Goal: Transaction & Acquisition: Download file/media

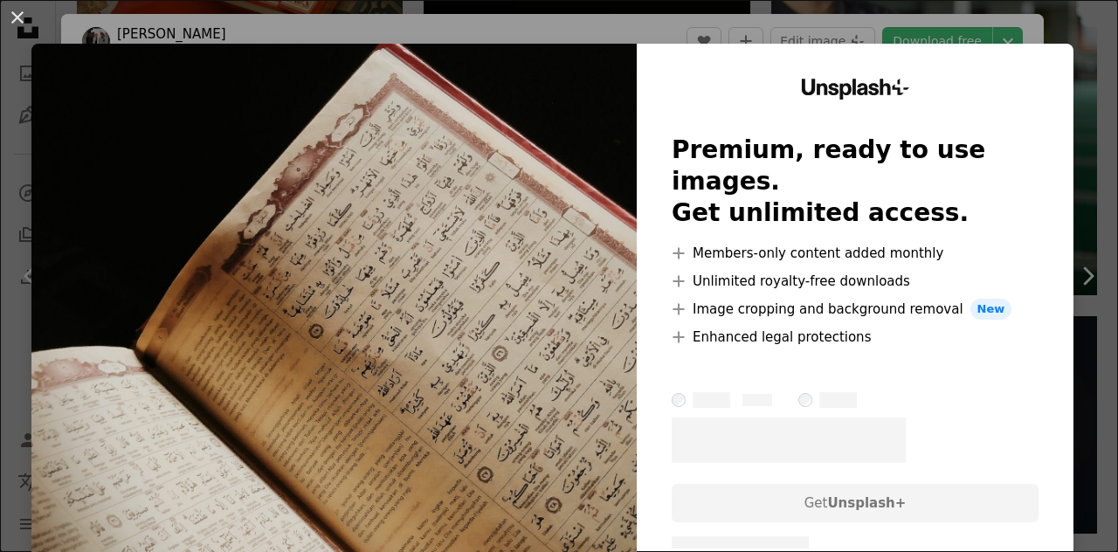
scroll to position [2446, 0]
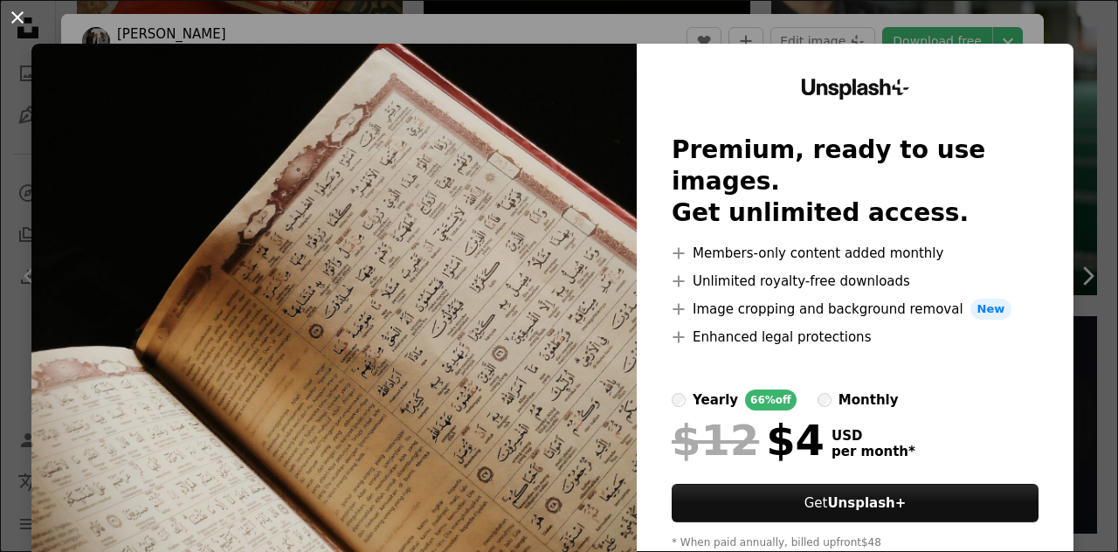
click at [17, 8] on button "An X shape" at bounding box center [17, 17] width 21 height 21
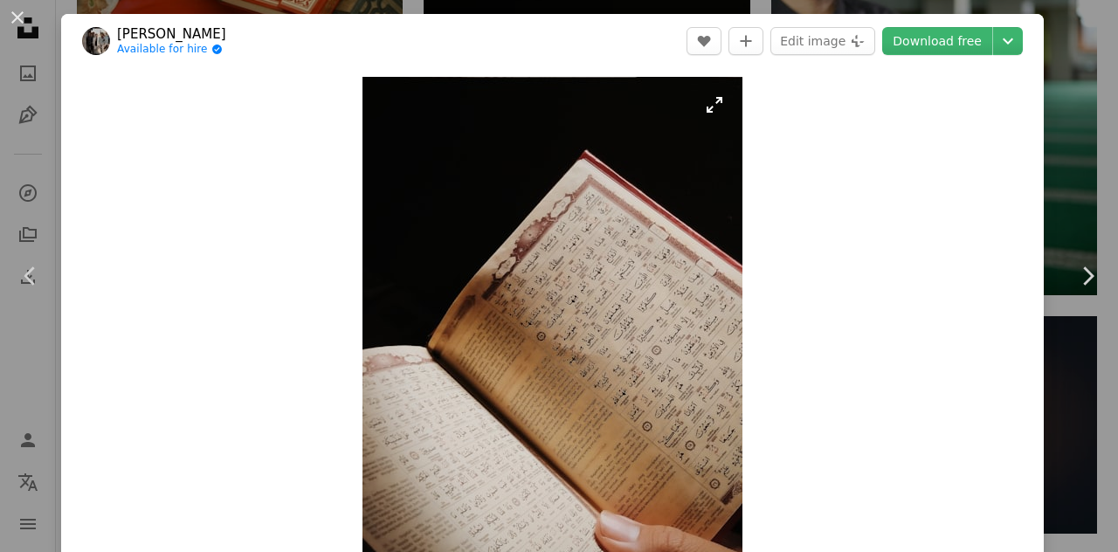
click at [601, 204] on img "Zoom in on this image" at bounding box center [552, 330] width 380 height 507
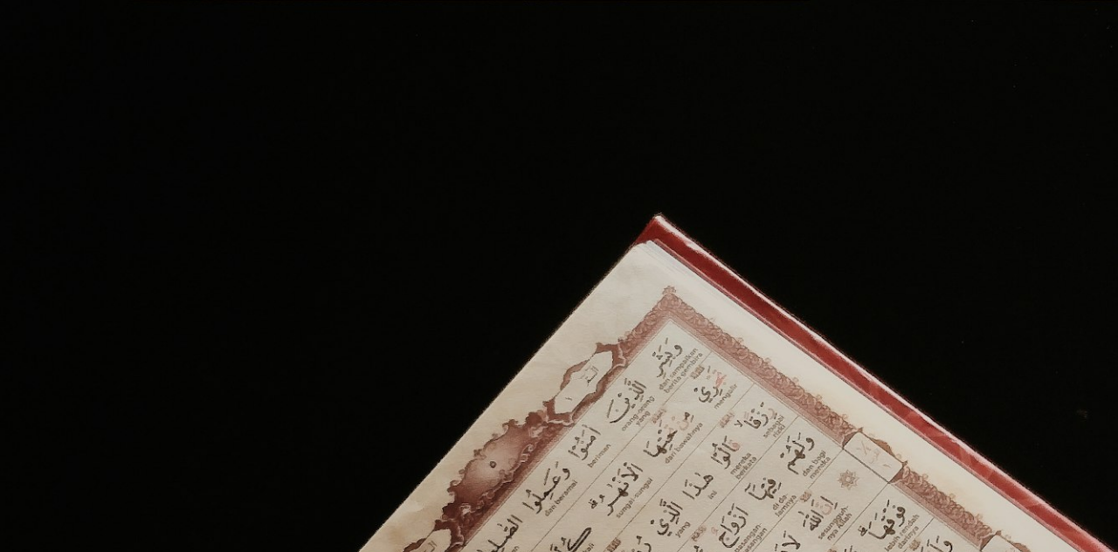
scroll to position [452, 0]
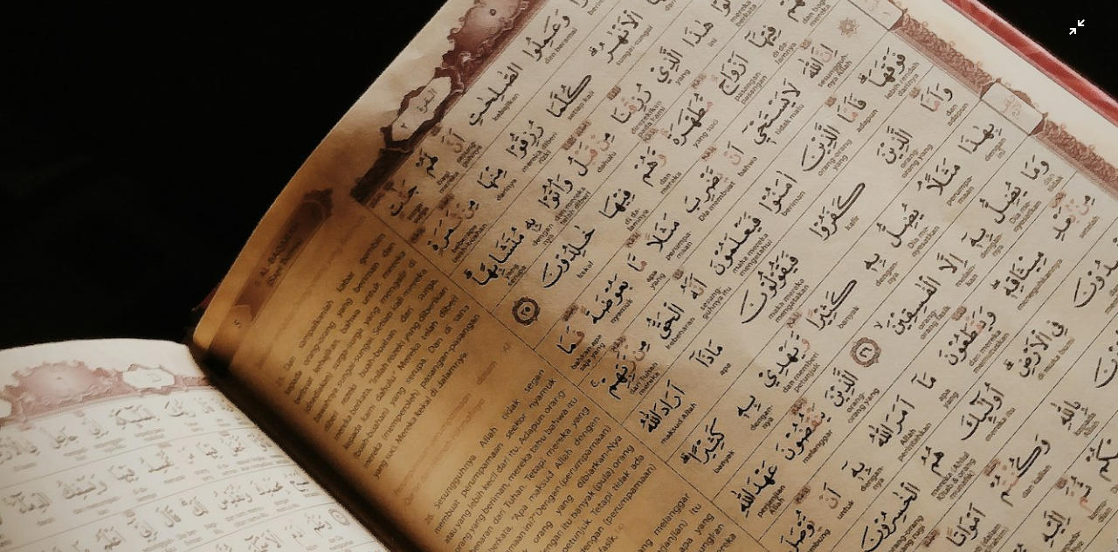
click at [589, 185] on img "Zoom out on this image" at bounding box center [559, 293] width 1120 height 1493
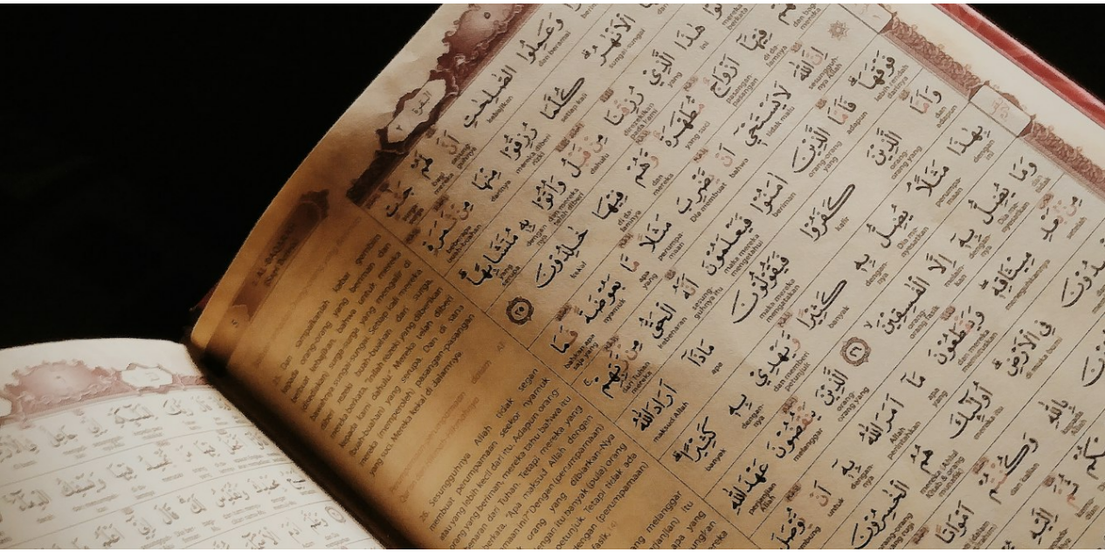
scroll to position [31, 0]
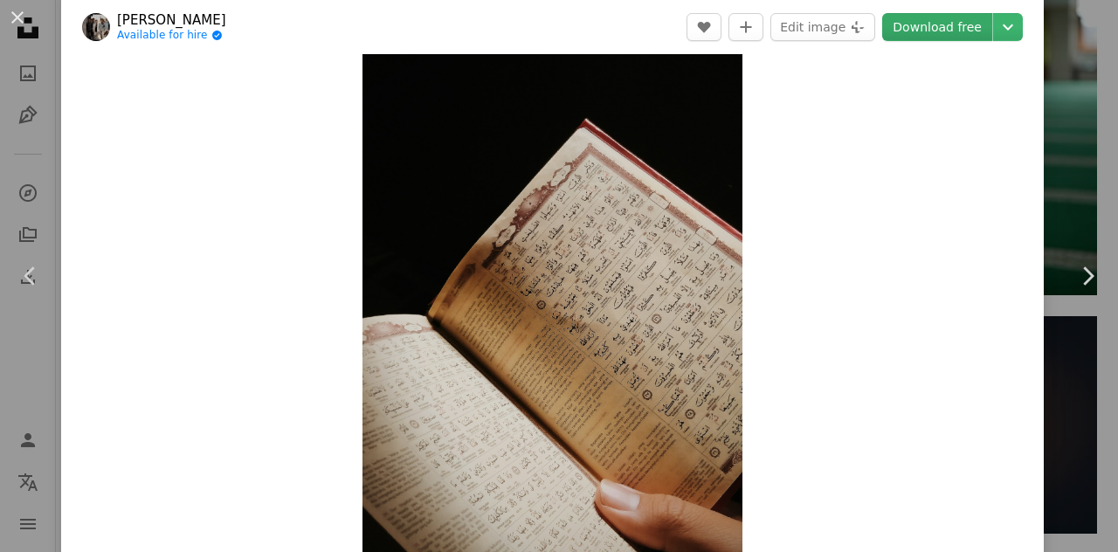
click at [927, 24] on link "Download free" at bounding box center [937, 27] width 110 height 28
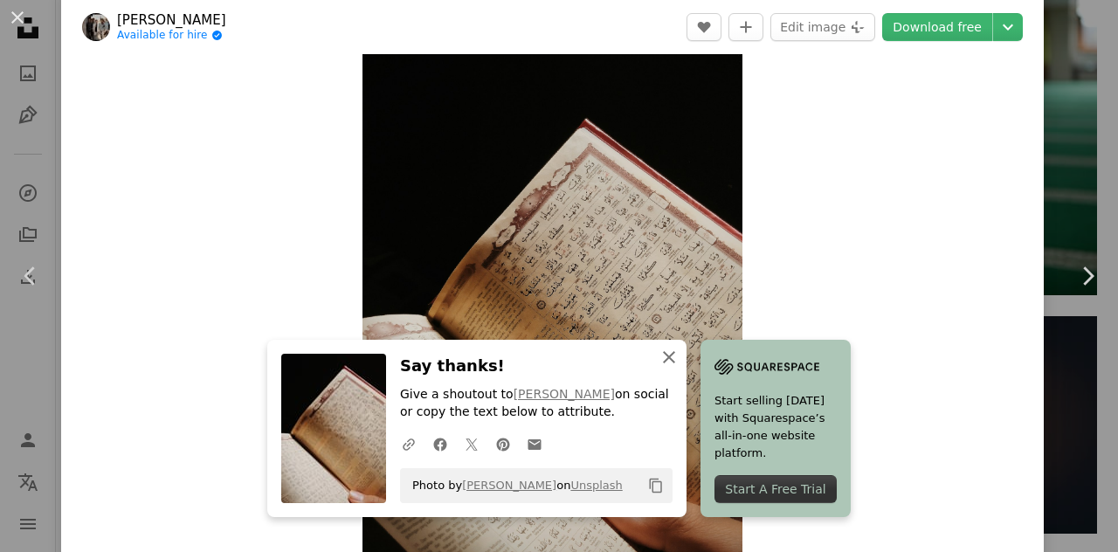
click at [663, 356] on icon "button" at bounding box center [669, 357] width 12 height 12
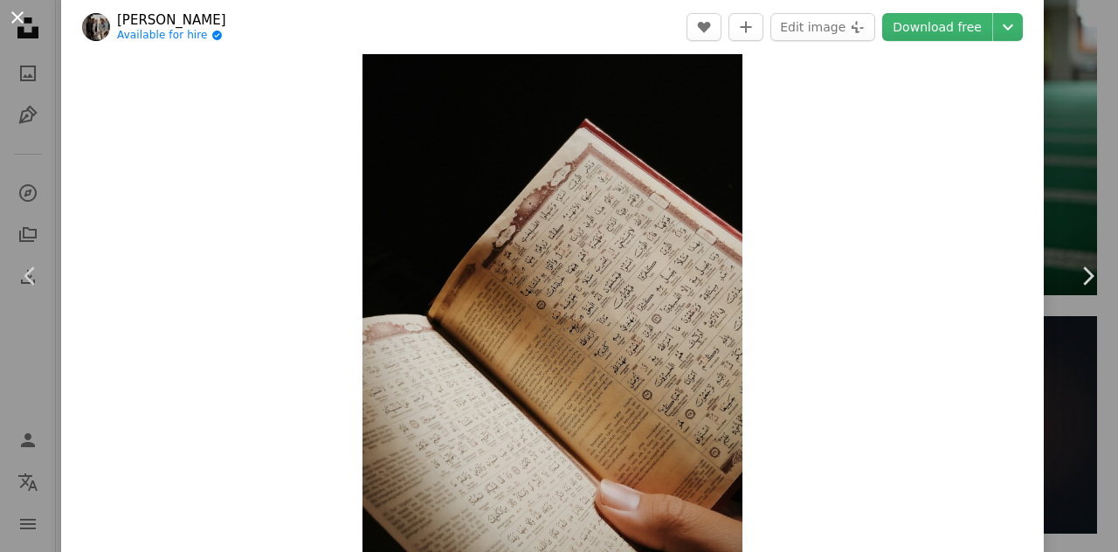
click at [17, 24] on button "An X shape" at bounding box center [17, 17] width 21 height 21
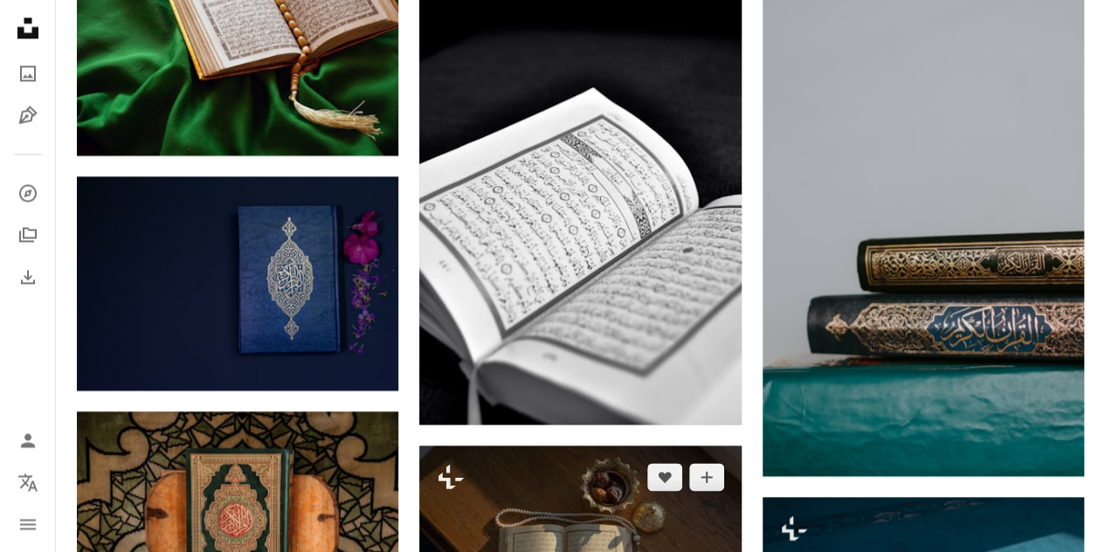
scroll to position [1572, 0]
